Goal: Task Accomplishment & Management: Manage account settings

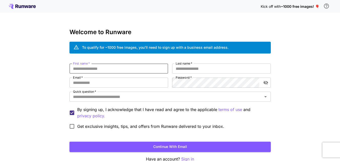
click at [90, 71] on input "First name   *" at bounding box center [119, 69] width 99 height 10
type input "****"
click at [119, 84] on input "Email   *" at bounding box center [119, 83] width 99 height 10
paste input "**********"
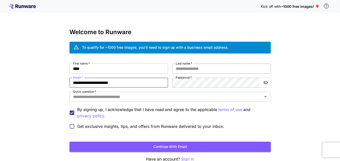
type input "**********"
click at [204, 66] on input "Last name   *" at bounding box center [221, 69] width 99 height 10
type input "*****"
drag, startPoint x: 100, startPoint y: 92, endPoint x: 99, endPoint y: 95, distance: 2.5
click at [99, 92] on div "Quick question   *" at bounding box center [171, 97] width 202 height 10
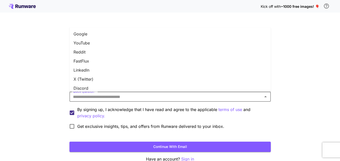
click at [109, 32] on li "Google" at bounding box center [171, 33] width 202 height 9
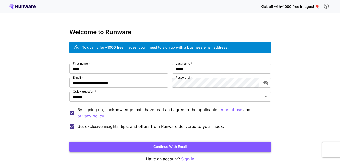
click at [117, 146] on button "Continue with email" at bounding box center [171, 147] width 202 height 10
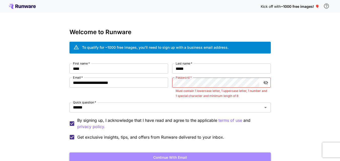
click at [195, 155] on button "Continue with email" at bounding box center [171, 158] width 202 height 10
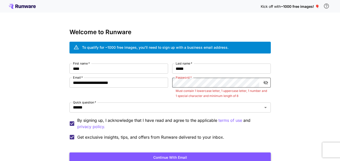
click at [195, 156] on button "Continue with email" at bounding box center [171, 158] width 202 height 10
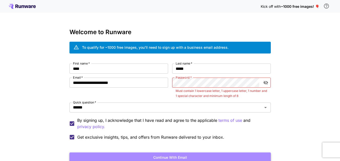
click at [195, 156] on button "Continue with email" at bounding box center [171, 158] width 202 height 10
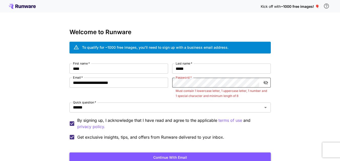
click at [195, 156] on button "Continue with email" at bounding box center [171, 158] width 202 height 10
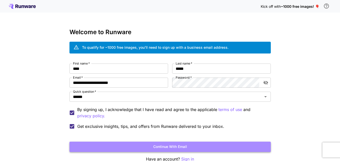
click at [170, 147] on button "Continue with email" at bounding box center [171, 147] width 202 height 10
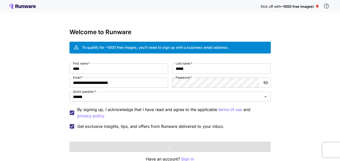
click at [307, 80] on div "**********" at bounding box center [170, 95] width 340 height 190
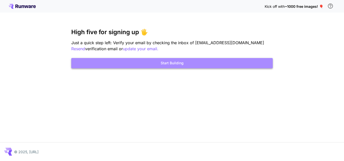
click at [178, 63] on button "Start Building" at bounding box center [172, 63] width 202 height 10
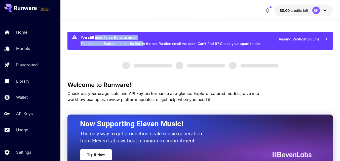
drag, startPoint x: 95, startPoint y: 38, endPoint x: 142, endPoint y: 41, distance: 46.7
click at [142, 41] on div "You still need to verify your email To access all features, click the link in t…" at bounding box center [171, 40] width 180 height 15
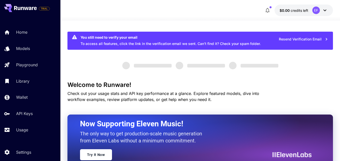
drag, startPoint x: 148, startPoint y: 54, endPoint x: 231, endPoint y: 76, distance: 86.0
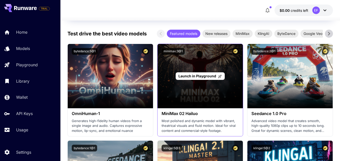
scroll to position [252, 0]
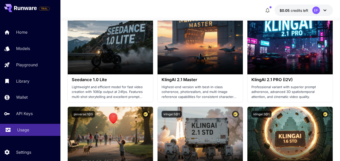
click at [31, 126] on link "Usage" at bounding box center [30, 130] width 60 height 12
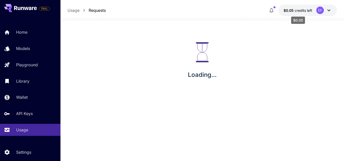
click at [291, 8] on span "$0.05" at bounding box center [289, 10] width 11 height 4
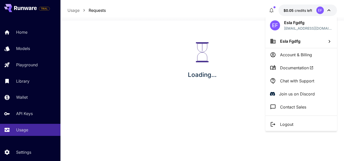
click at [219, 58] on div at bounding box center [172, 80] width 344 height 161
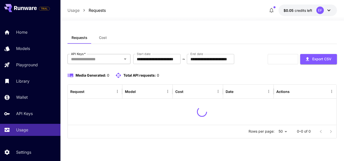
click at [100, 56] on input "API Keys   *" at bounding box center [95, 59] width 52 height 7
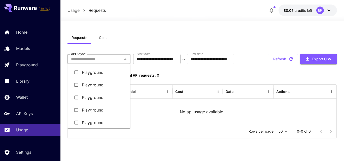
scroll to position [3, 0]
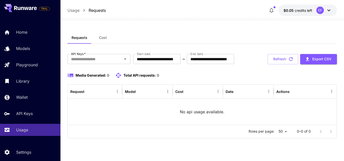
click at [148, 42] on div "Requests Cost" at bounding box center [203, 38] width 270 height 12
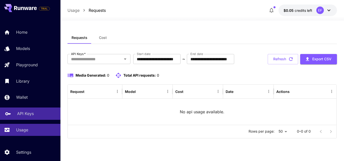
click at [28, 112] on p "API Keys" at bounding box center [25, 114] width 17 height 6
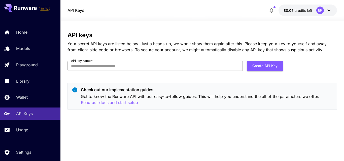
click at [144, 65] on input "API key name   *" at bounding box center [155, 66] width 175 height 10
type input "*****"
click at [267, 69] on button "Create API Key" at bounding box center [265, 66] width 36 height 10
